Goal: Task Accomplishment & Management: Manage account settings

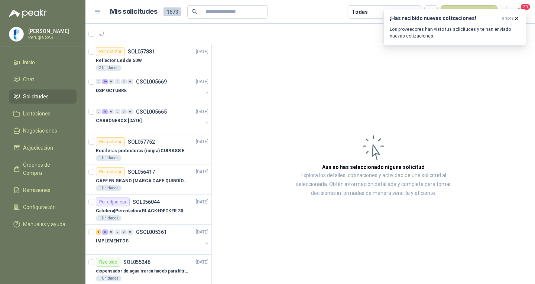
click at [35, 96] on span "Solicitudes" at bounding box center [36, 96] width 26 height 8
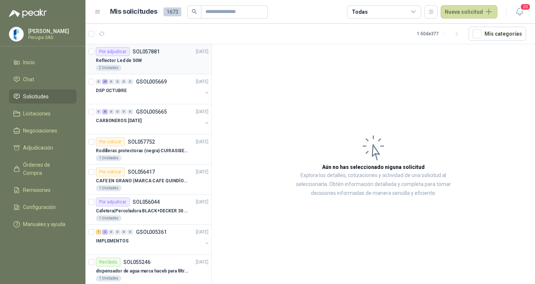
click at [160, 53] on div "Por adjudicar SOL057881 [DATE]" at bounding box center [152, 51] width 113 height 9
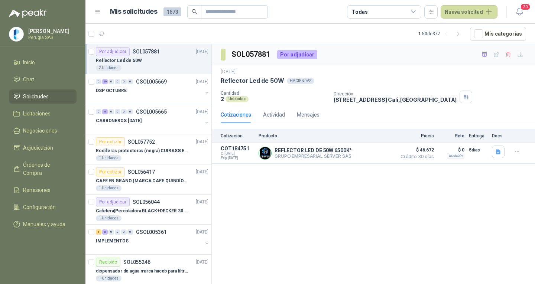
click at [299, 220] on div "SOL057881 Por adjudicar [DATE] Reflector Led de 50W HACIENDAS Cantidad 2 Unidad…" at bounding box center [373, 165] width 323 height 243
click at [153, 100] on div at bounding box center [149, 98] width 107 height 6
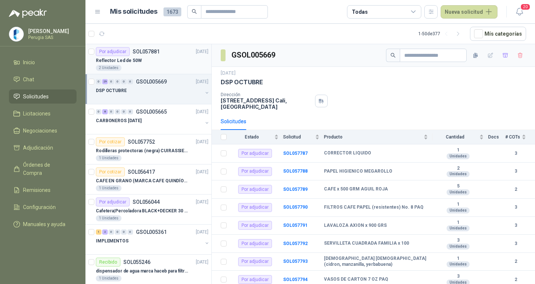
click at [140, 60] on div "Reflector Led de 50W" at bounding box center [152, 60] width 113 height 9
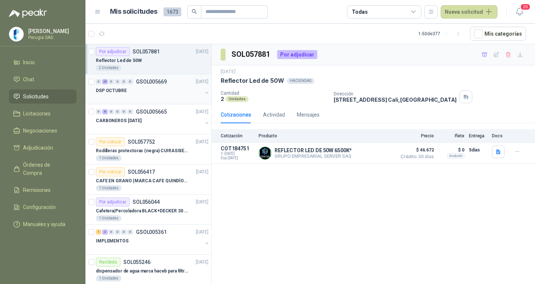
click at [139, 93] on div "DSP OCTUBRE" at bounding box center [149, 90] width 107 height 9
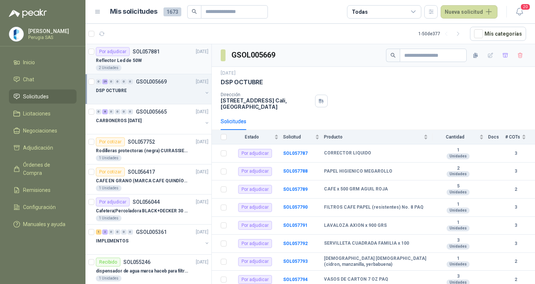
click at [140, 60] on div "Reflector Led de 50W" at bounding box center [152, 60] width 113 height 9
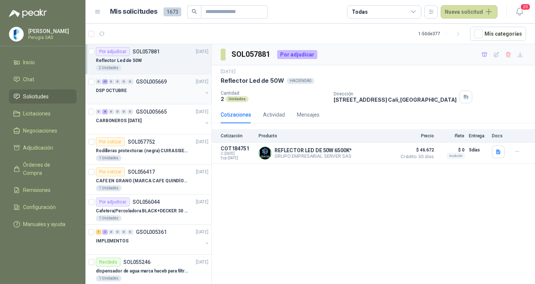
click at [140, 93] on div "DSP OCTUBRE" at bounding box center [149, 90] width 107 height 9
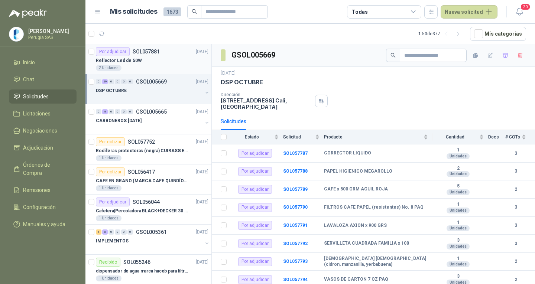
click at [144, 65] on div "2 Unidades" at bounding box center [152, 68] width 113 height 6
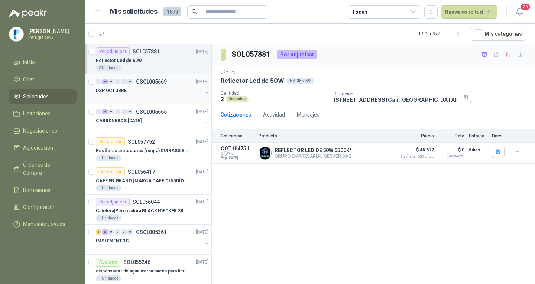
click at [142, 87] on div "DSP OCTUBRE" at bounding box center [149, 90] width 107 height 9
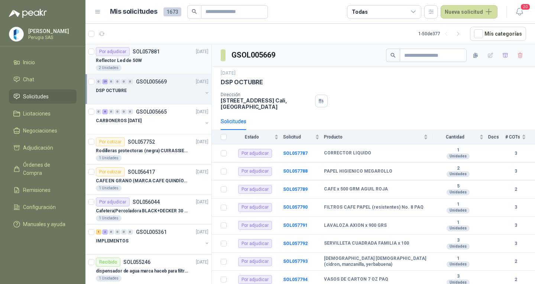
click at [144, 59] on div "Reflector Led de 50W" at bounding box center [152, 60] width 113 height 9
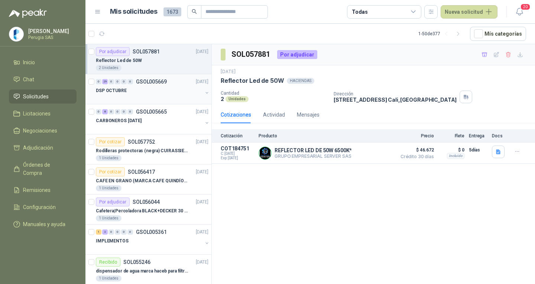
click at [138, 91] on div "DSP OCTUBRE" at bounding box center [149, 90] width 107 height 9
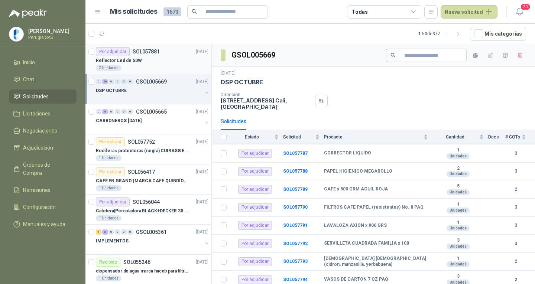
click at [143, 59] on div "Reflector Led de 50W" at bounding box center [152, 60] width 113 height 9
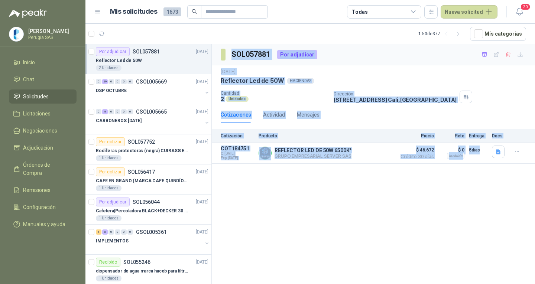
drag, startPoint x: 368, startPoint y: 150, endPoint x: 231, endPoint y: 45, distance: 173.0
click at [231, 45] on div "SOL057881 Por adjudicar 29 sept, 2025 Reflector Led de 50W HACIENDAS Cantidad 2…" at bounding box center [373, 165] width 323 height 243
click at [281, 234] on div "SOL057881 Por adjudicar 29 sept, 2025 Reflector Led de 50W HACIENDAS Cantidad 2…" at bounding box center [373, 165] width 323 height 243
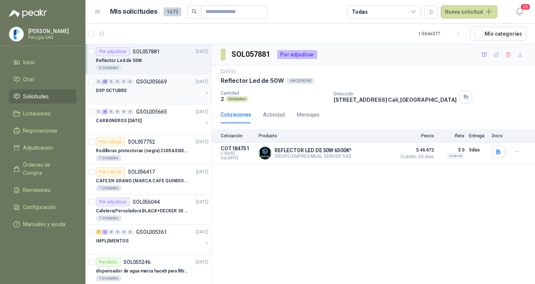
click at [121, 92] on p "DSP OCTUBRE" at bounding box center [111, 90] width 31 height 7
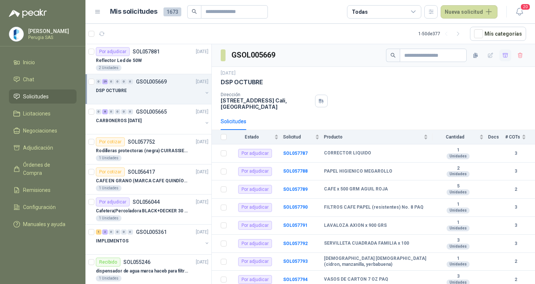
click at [502, 58] on icon "button" at bounding box center [505, 55] width 6 height 6
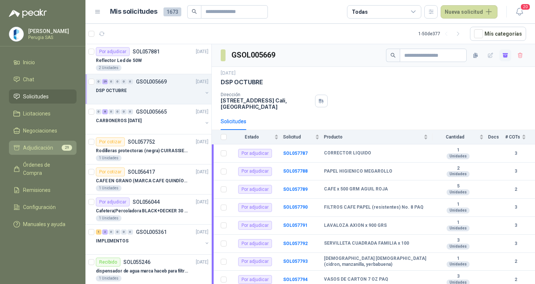
click at [40, 149] on span "Adjudicación" at bounding box center [38, 148] width 30 height 8
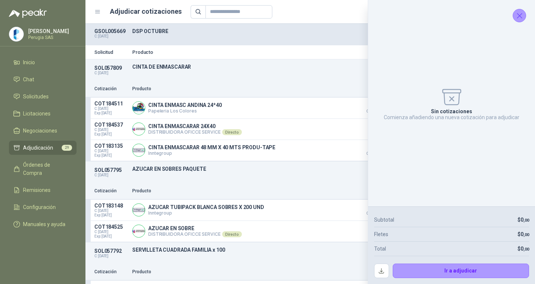
click at [519, 16] on icon "Cerrar" at bounding box center [519, 15] width 5 height 5
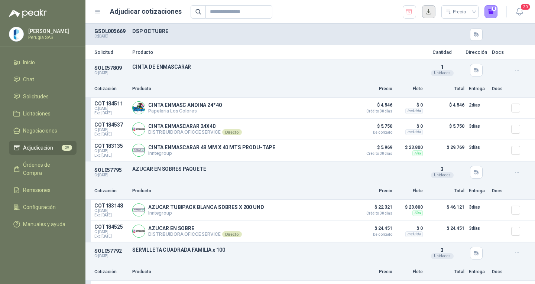
click at [428, 10] on button "button" at bounding box center [428, 11] width 13 height 13
